Goal: Transaction & Acquisition: Purchase product/service

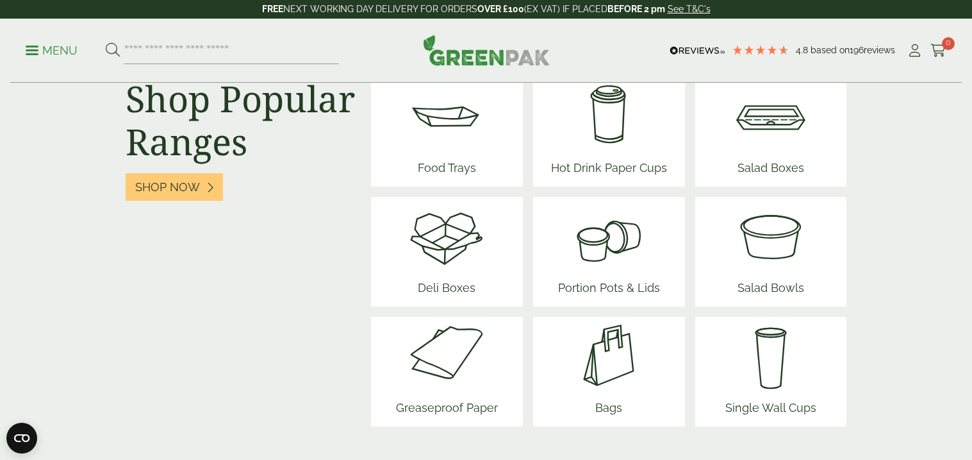
scroll to position [1647, 0]
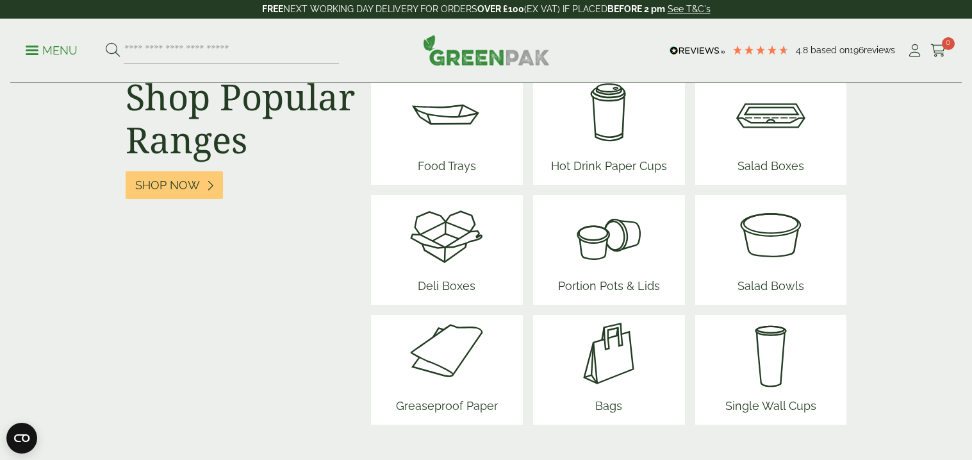
click at [792, 258] on img at bounding box center [771, 233] width 77 height 77
click at [620, 279] on span "Portion Pots & Lids" at bounding box center [609, 288] width 112 height 33
click at [452, 251] on img at bounding box center [446, 233] width 77 height 77
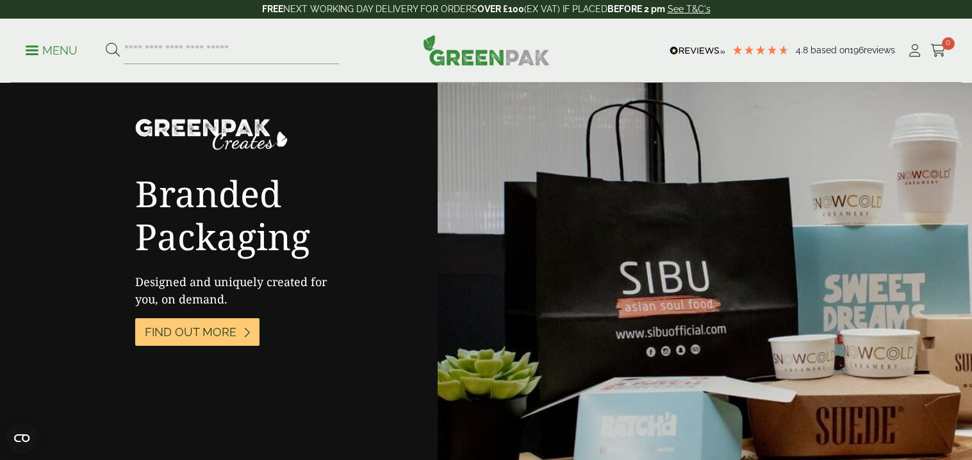
scroll to position [2106, 0]
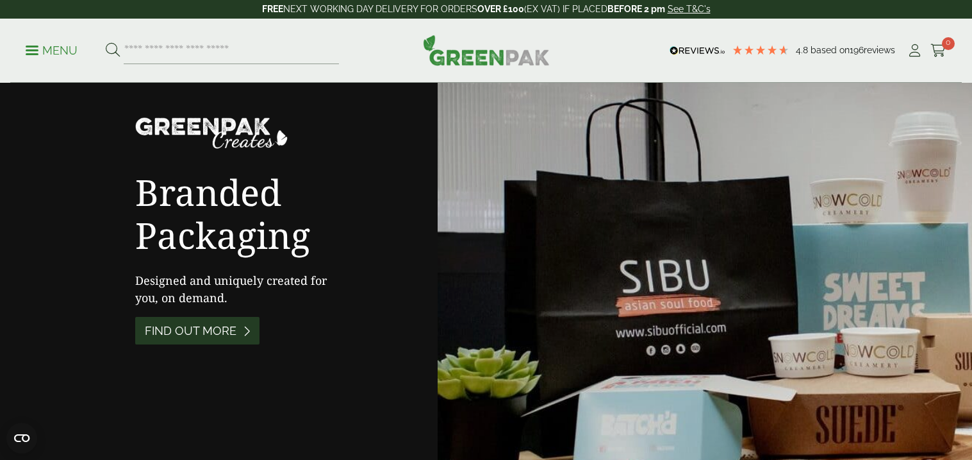
click at [209, 335] on span "Find out More" at bounding box center [191, 331] width 92 height 14
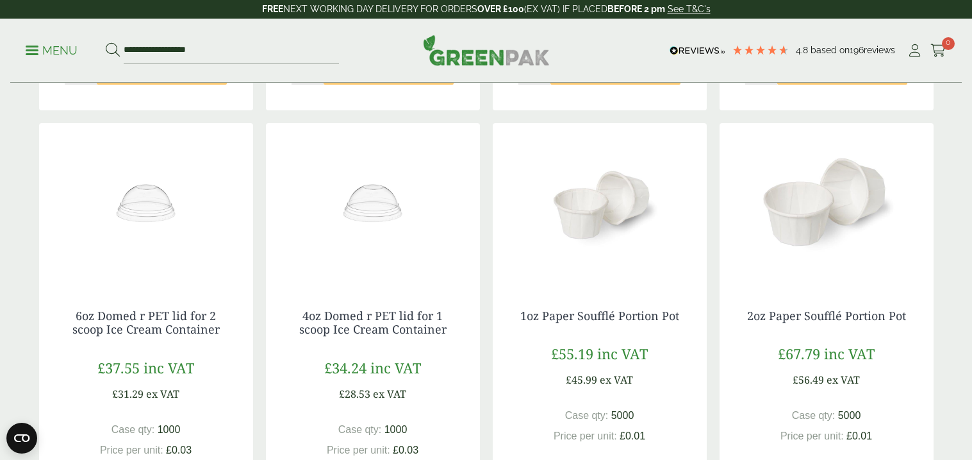
scroll to position [630, 0]
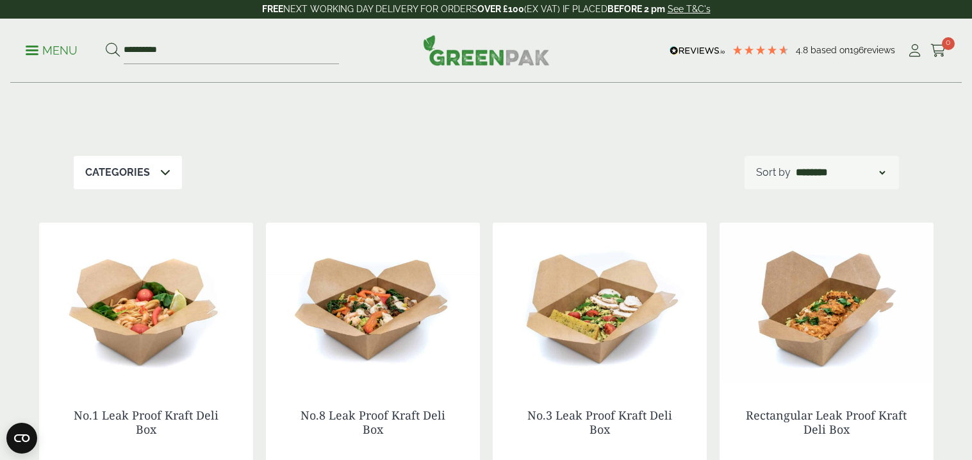
scroll to position [132, 0]
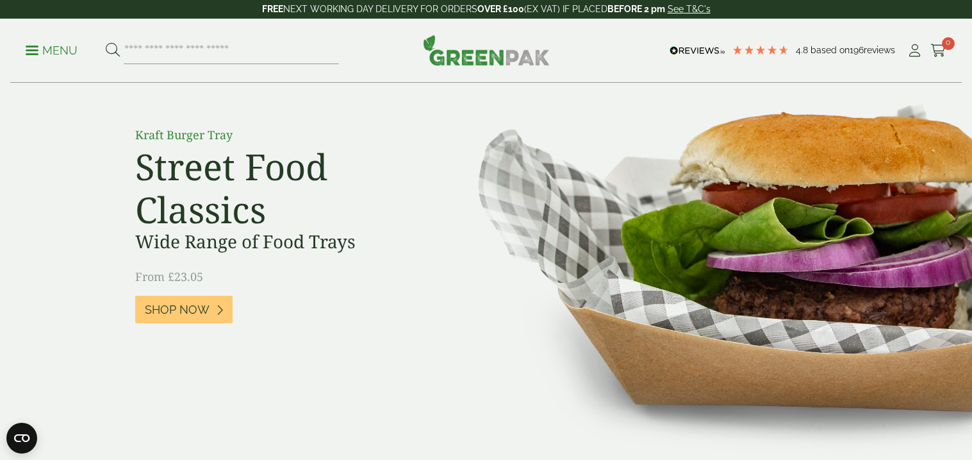
scroll to position [88, 0]
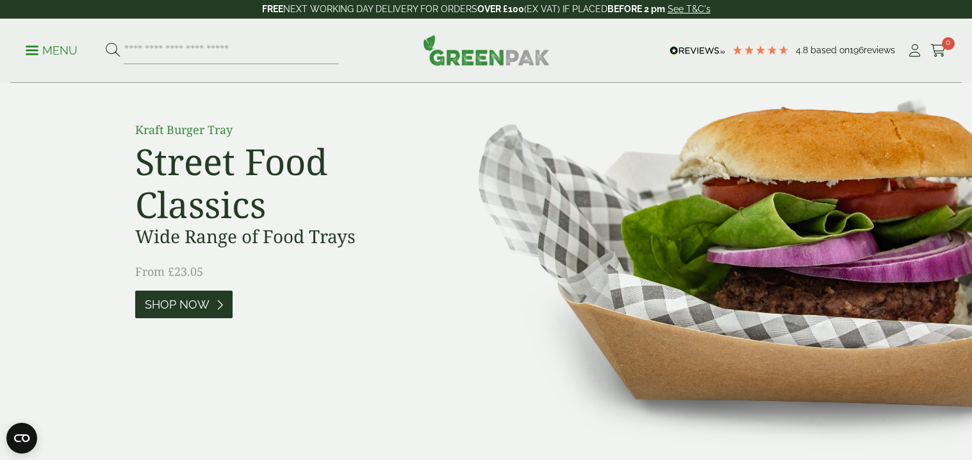
click at [181, 298] on span "Shop Now" at bounding box center [177, 304] width 65 height 14
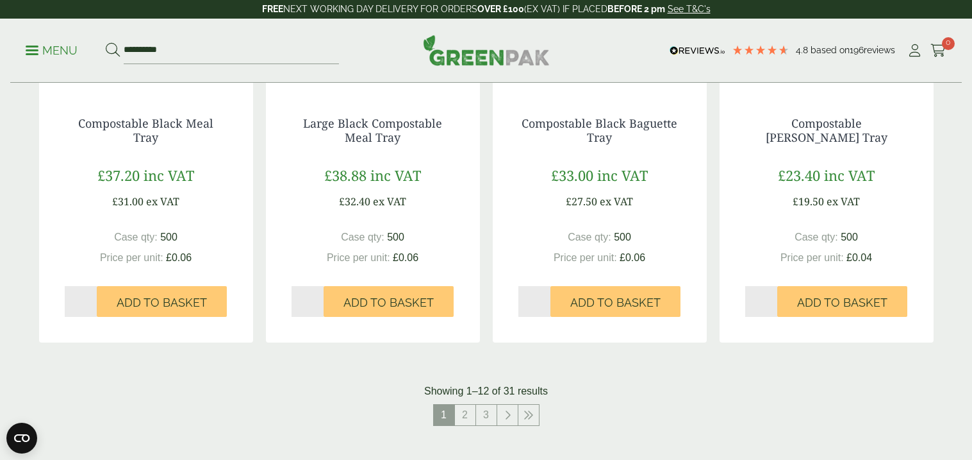
scroll to position [1296, 0]
click at [467, 413] on link "2" at bounding box center [465, 414] width 21 height 21
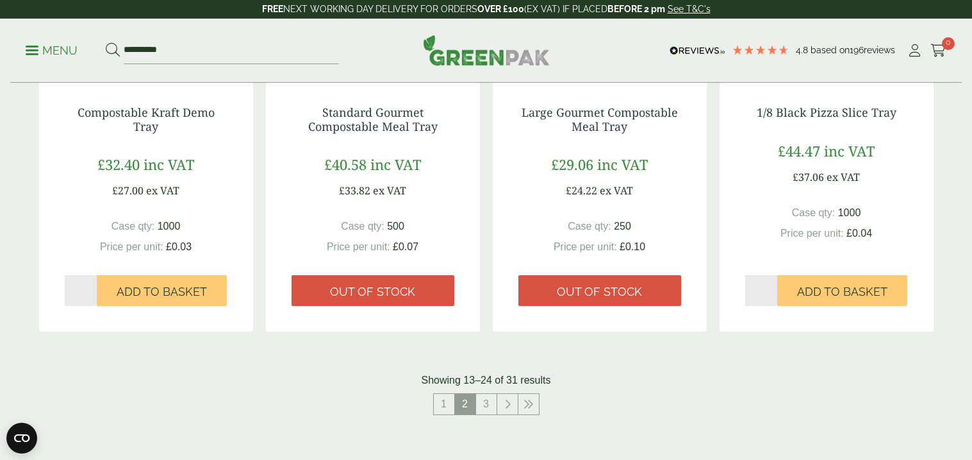
scroll to position [1433, 0]
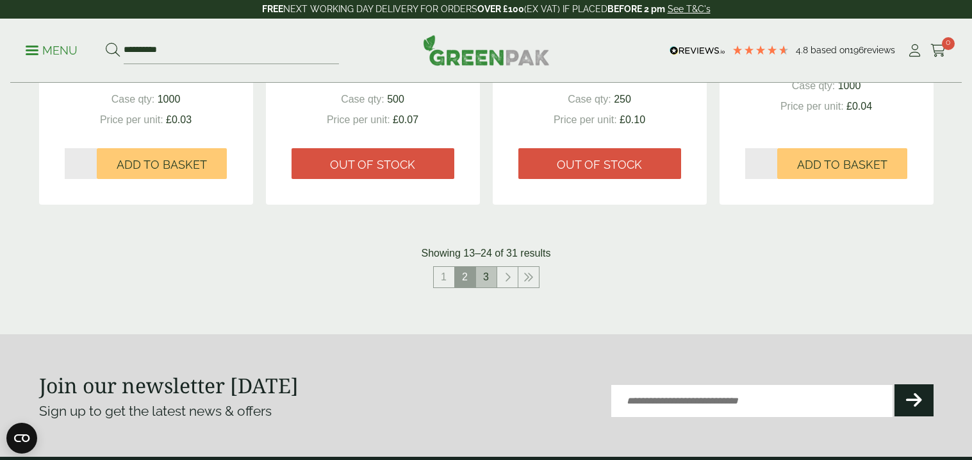
click at [479, 274] on link "3" at bounding box center [486, 277] width 21 height 21
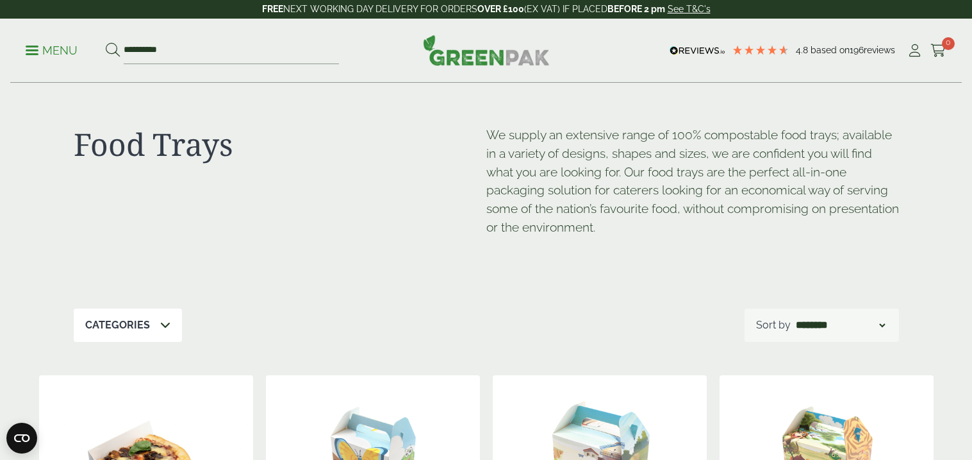
scroll to position [6, 0]
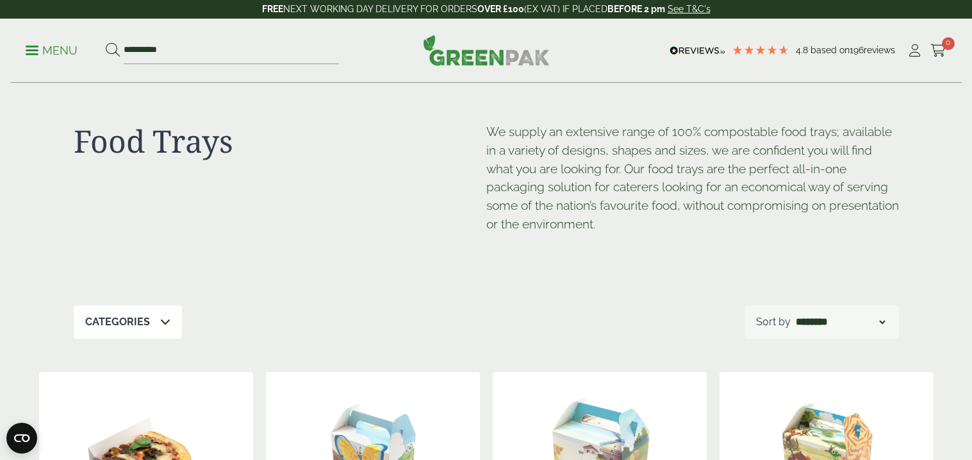
click at [49, 49] on p "Menu" at bounding box center [52, 50] width 52 height 15
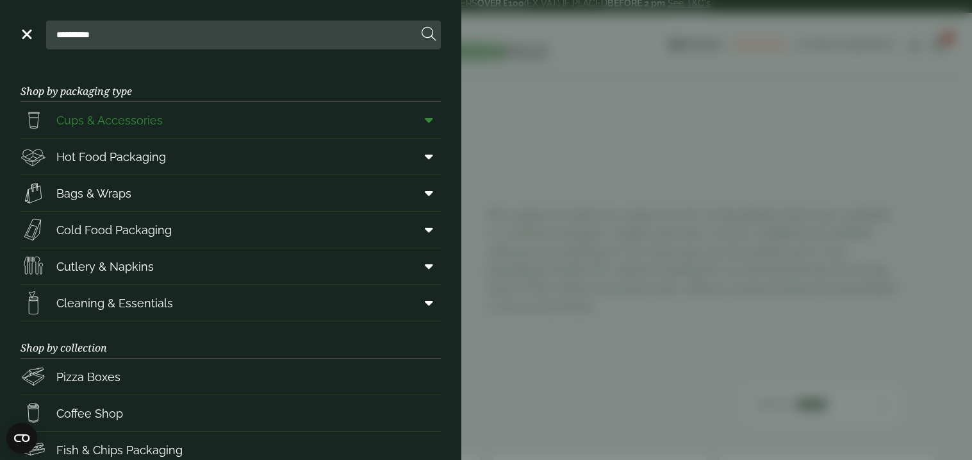
scroll to position [3, 0]
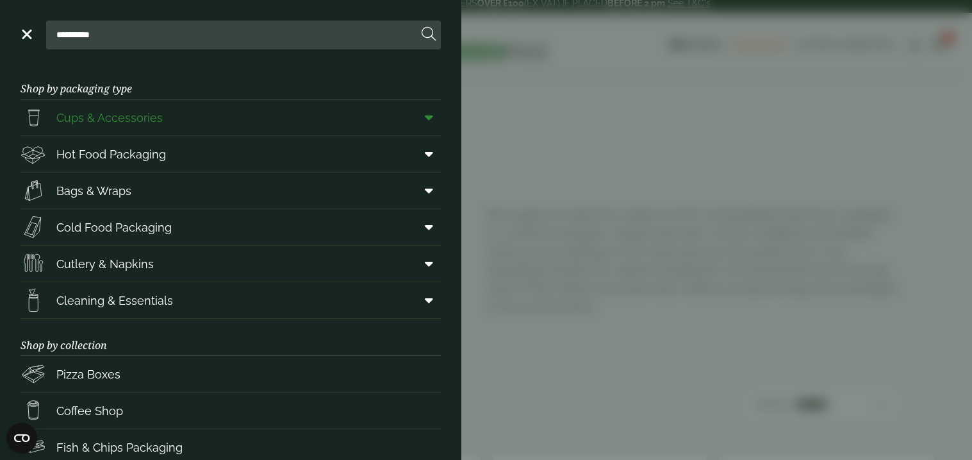
click at [136, 122] on span "Cups & Accessories" at bounding box center [109, 117] width 106 height 17
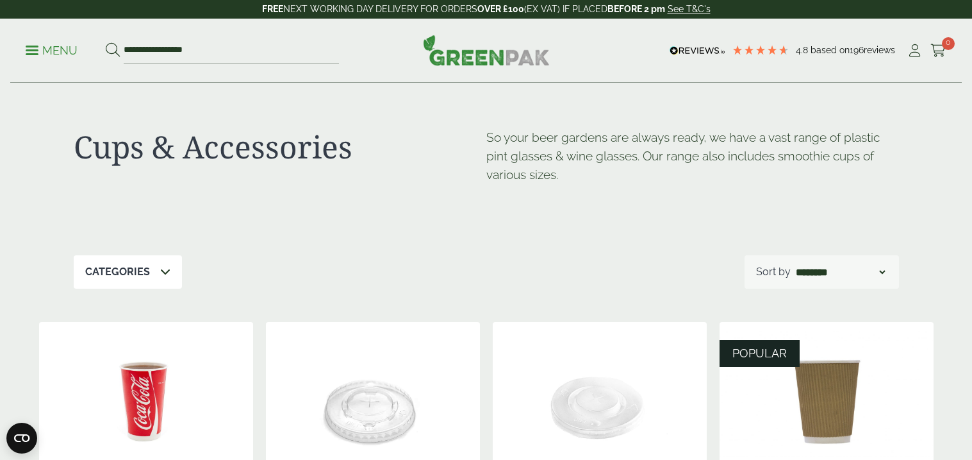
click at [45, 46] on p "Menu" at bounding box center [52, 50] width 52 height 15
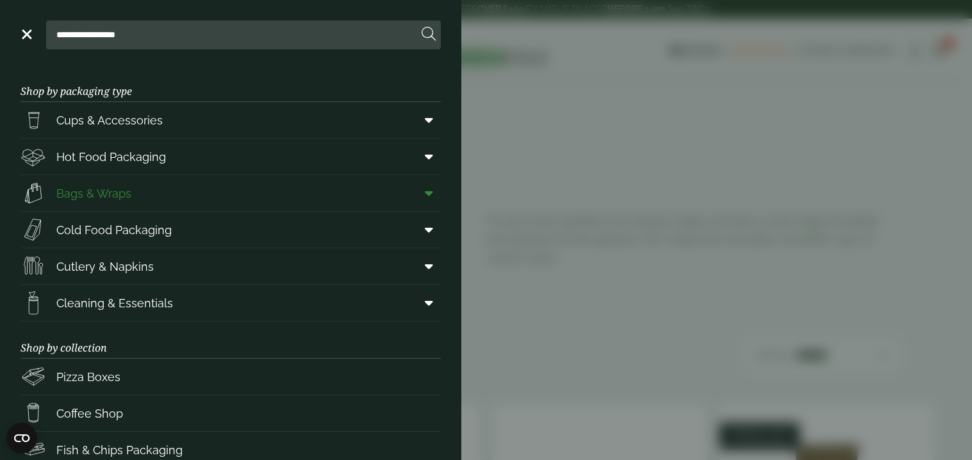
click at [103, 191] on span "Bags & Wraps" at bounding box center [93, 193] width 75 height 17
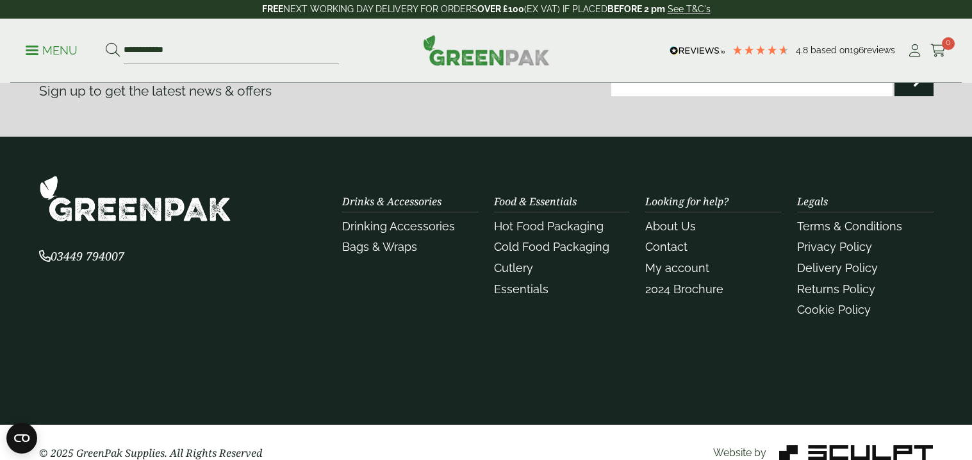
scroll to position [1720, 0]
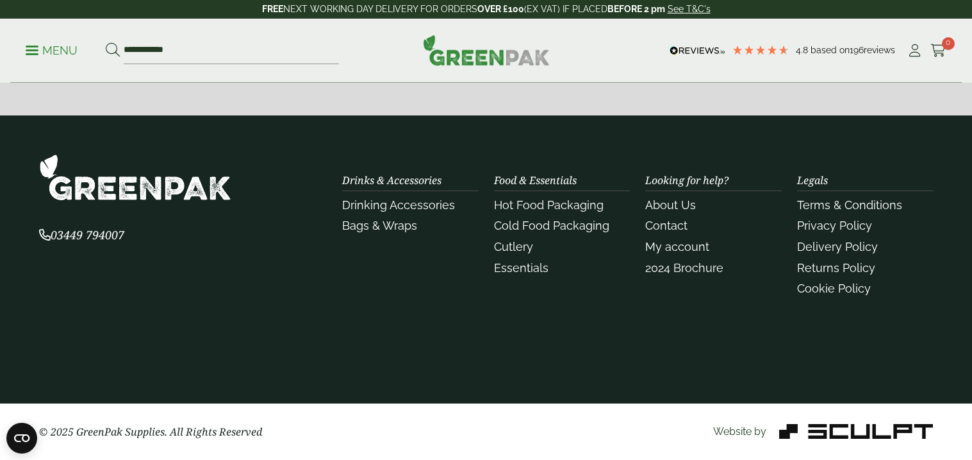
drag, startPoint x: 0, startPoint y: 0, endPoint x: 560, endPoint y: 242, distance: 610.0
click at [411, 170] on div "Drinks & Accessories Drinking Accessories Bags & Wraps Food & Essentials Hot Fo…" at bounding box center [638, 227] width 607 height 147
click at [290, 206] on footer "Join our newsletter [DATE] Sign up to get the latest news & offers Email (Requi…" at bounding box center [486, 226] width 972 height 467
click at [219, 292] on div "03449 794007" at bounding box center [182, 227] width 303 height 147
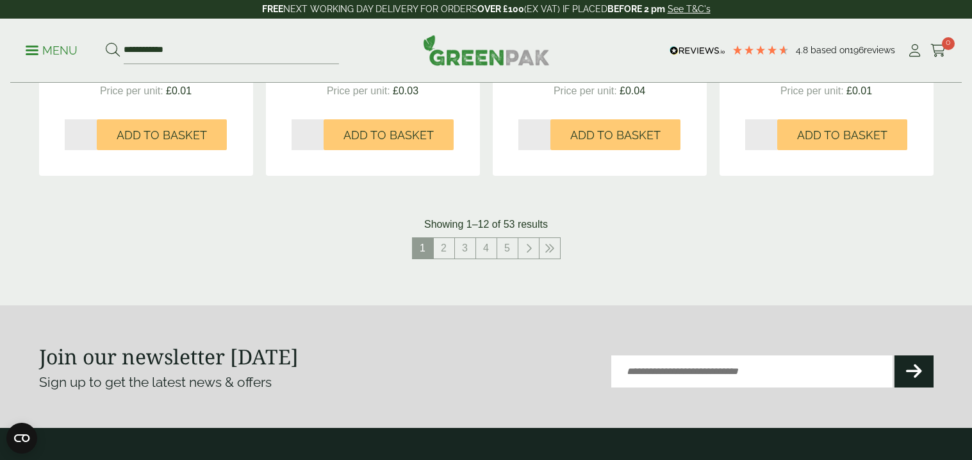
scroll to position [1409, 0]
